Goal: Obtain resource: Obtain resource

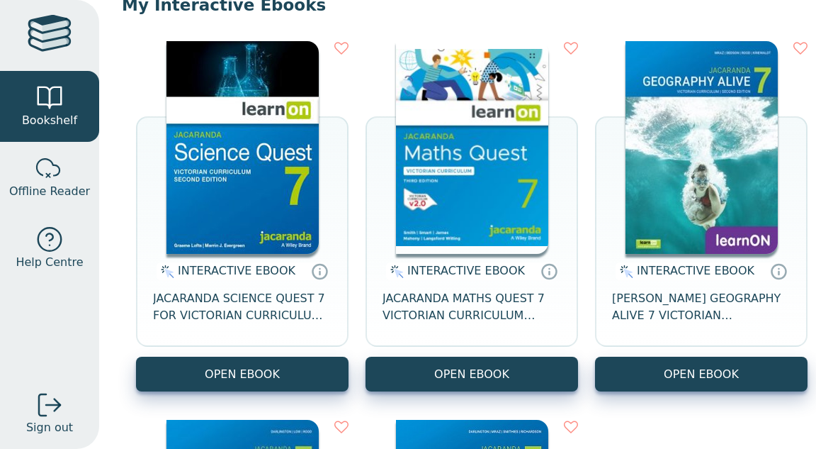
scroll to position [150, 0]
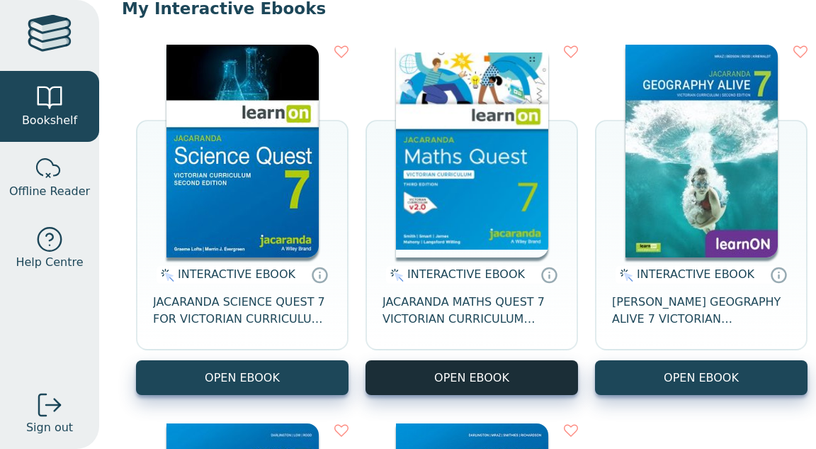
click at [558, 378] on button "OPEN EBOOK" at bounding box center [472, 377] width 213 height 35
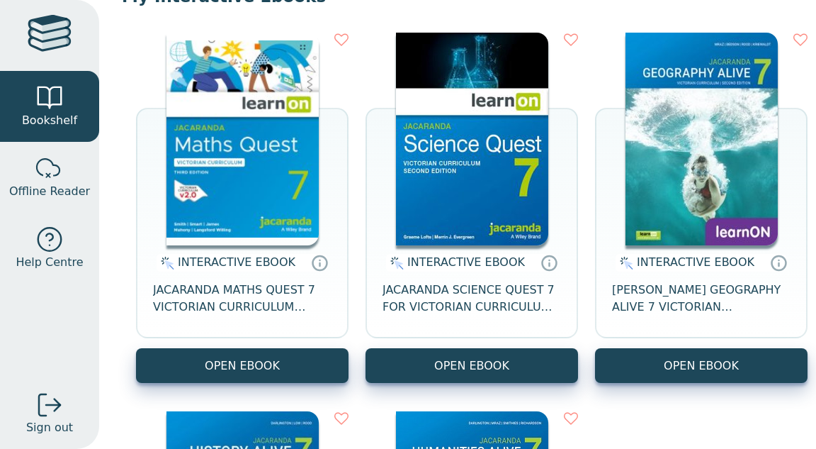
scroll to position [162, 0]
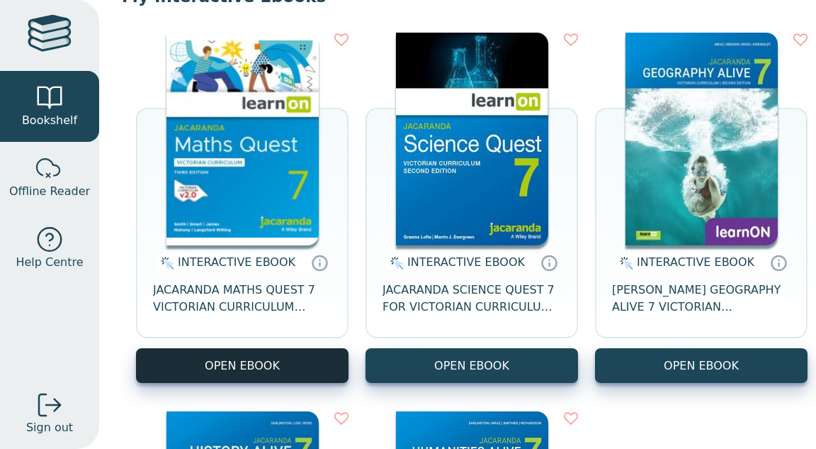
click at [308, 358] on button "OPEN EBOOK" at bounding box center [242, 365] width 213 height 35
